Goal: Transaction & Acquisition: Register for event/course

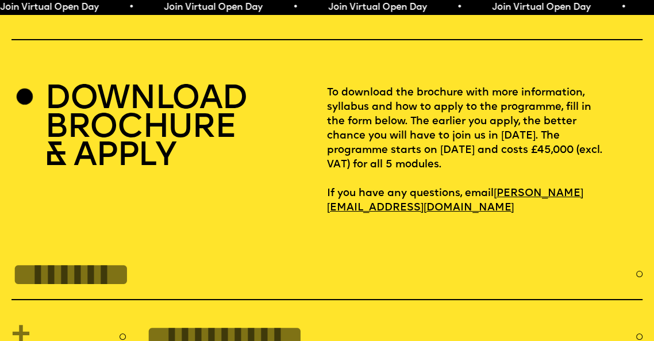
scroll to position [2832, 0]
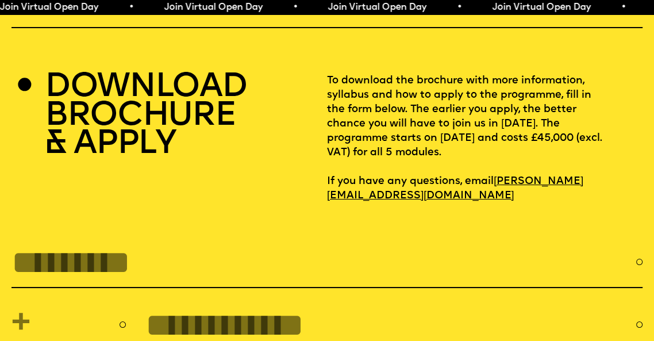
click at [621, 108] on p "To download the brochure with more information, syllabus and how to apply to th…" at bounding box center [485, 138] width 316 height 129
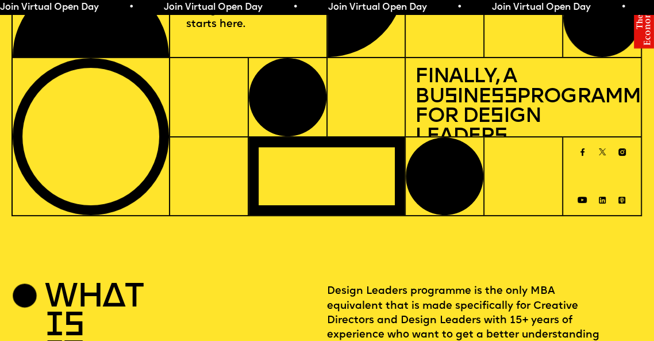
scroll to position [0, 0]
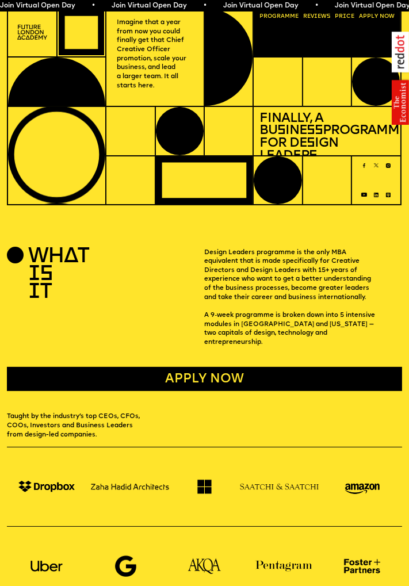
click at [347, 369] on link "Apply now" at bounding box center [204, 379] width 395 height 24
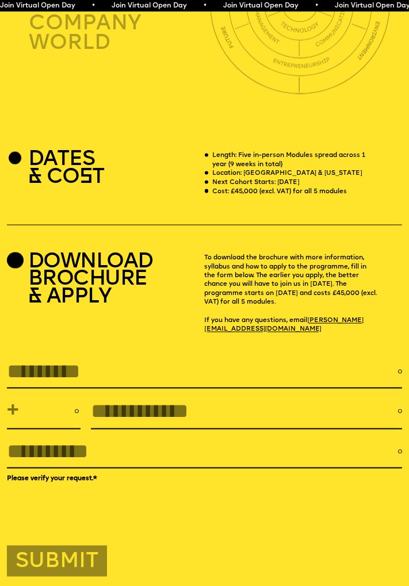
scroll to position [1553, 0]
